Goal: Find contact information: Find contact information

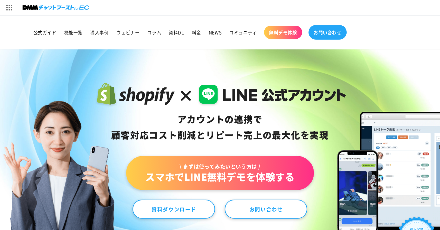
click at [327, 36] on link "お問い合わせ" at bounding box center [327, 32] width 38 height 15
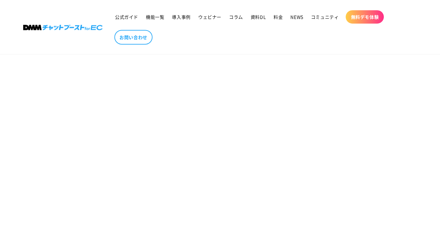
scroll to position [296, 0]
